Goal: Check status: Check status

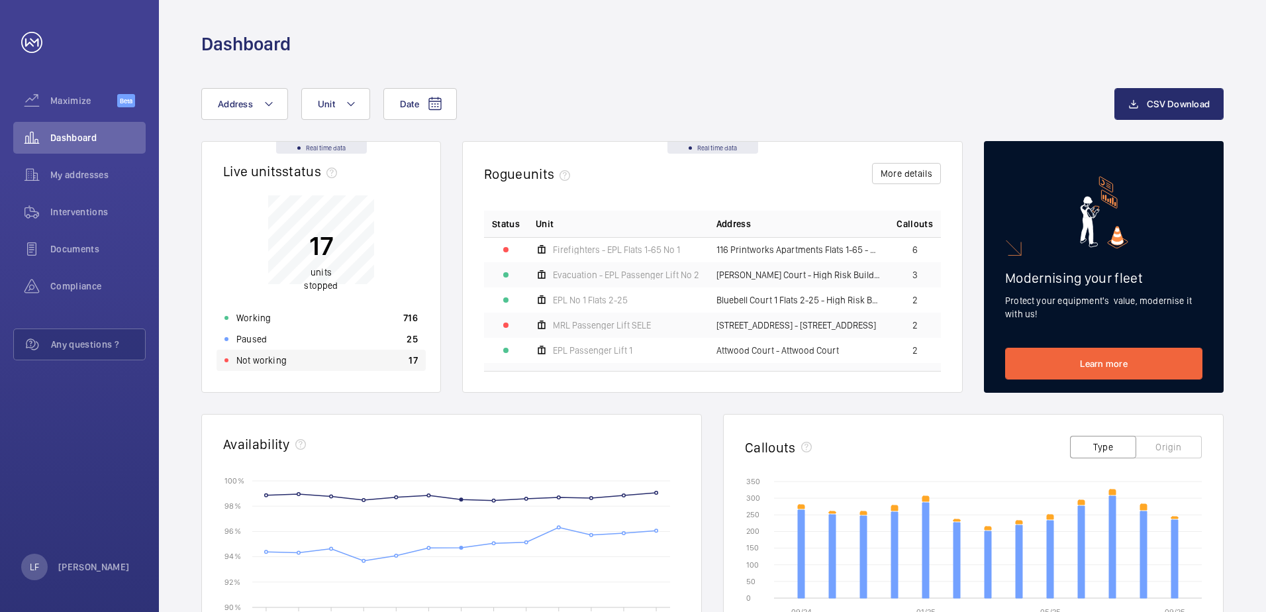
click at [275, 369] on div "Not working 17" at bounding box center [321, 360] width 209 height 21
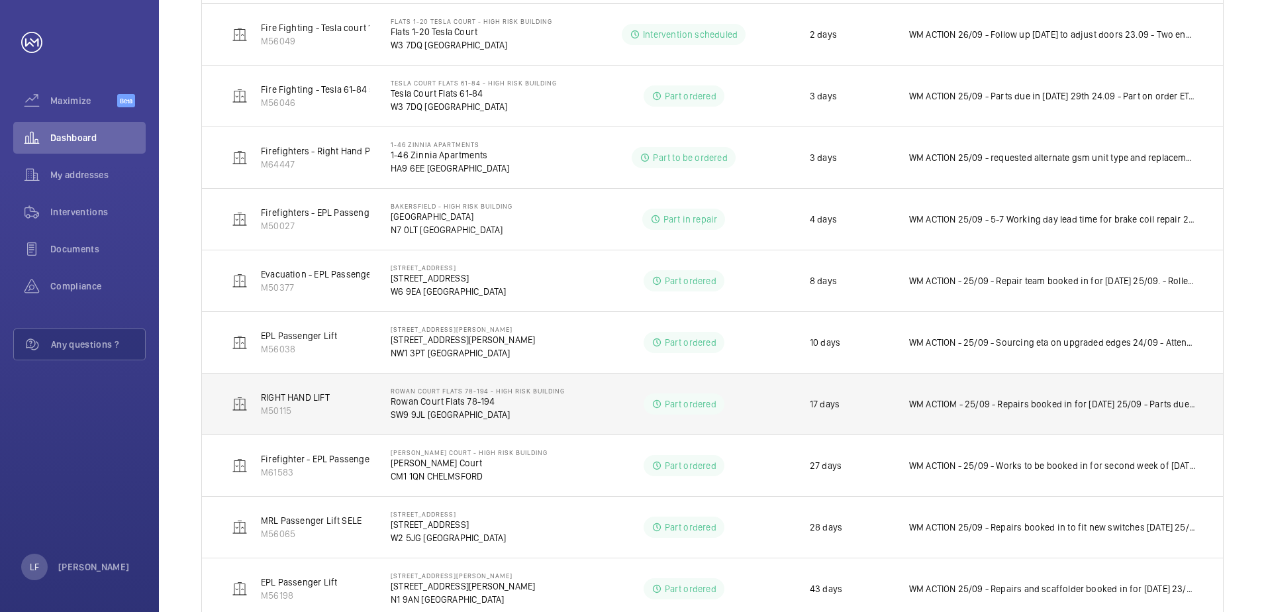
scroll to position [503, 0]
